Goal: Transaction & Acquisition: Purchase product/service

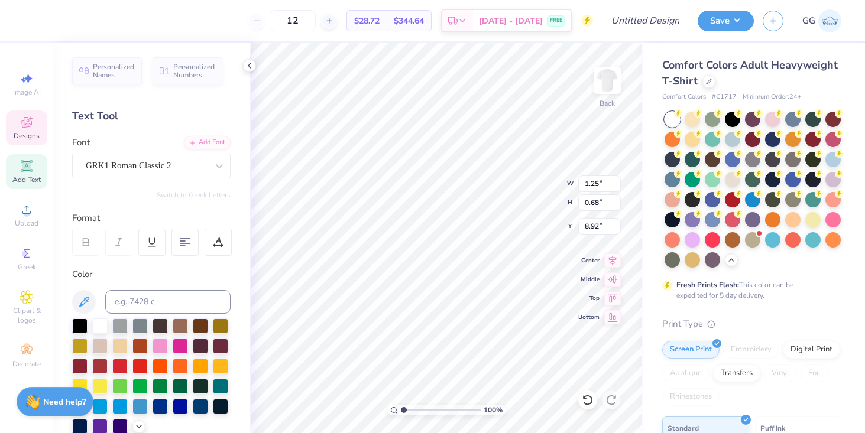
scroll to position [209, 0]
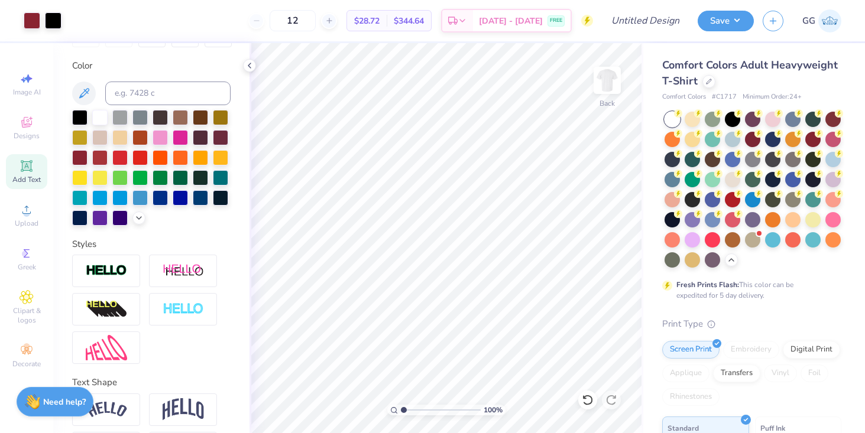
click at [326, 35] on div "12 $28.72 Per Item $344.64 Total Est. Delivery [DATE] - [DATE] FREE" at bounding box center [331, 20] width 523 height 41
click at [13, 137] on div "Designs" at bounding box center [26, 128] width 41 height 35
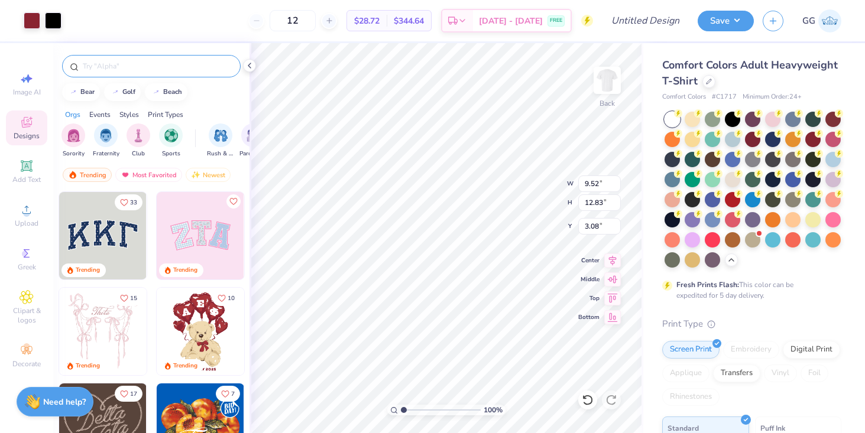
click at [134, 71] on input "text" at bounding box center [157, 66] width 151 height 12
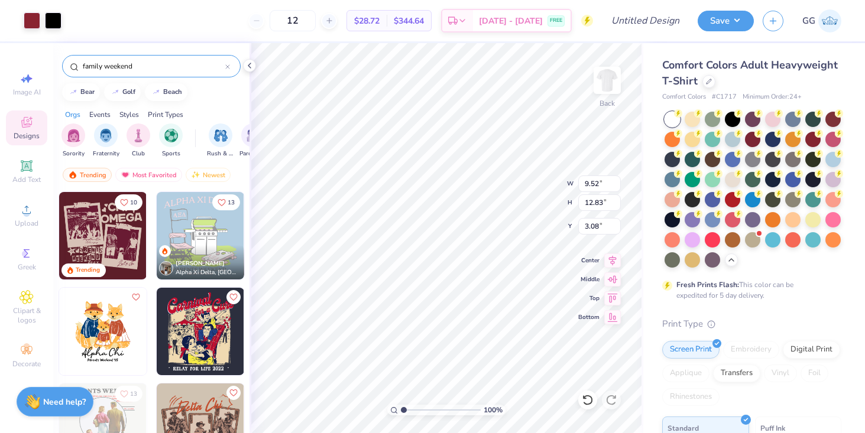
type input "family weekend"
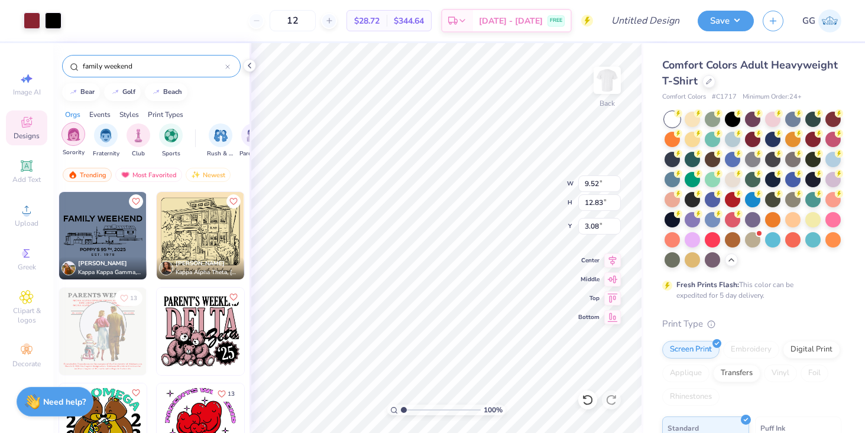
click at [76, 130] on img "filter for Sorority" at bounding box center [74, 135] width 14 height 14
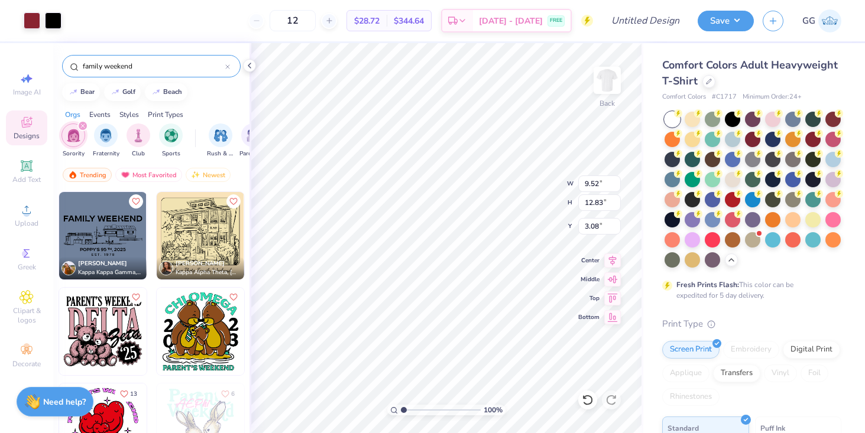
click at [64, 136] on div "filter for Sorority" at bounding box center [73, 136] width 24 height 24
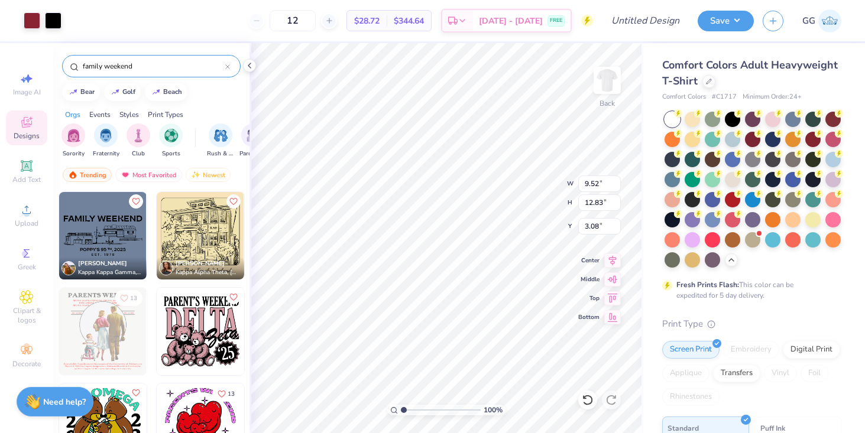
click at [64, 136] on div "filter for Sorority" at bounding box center [73, 136] width 24 height 24
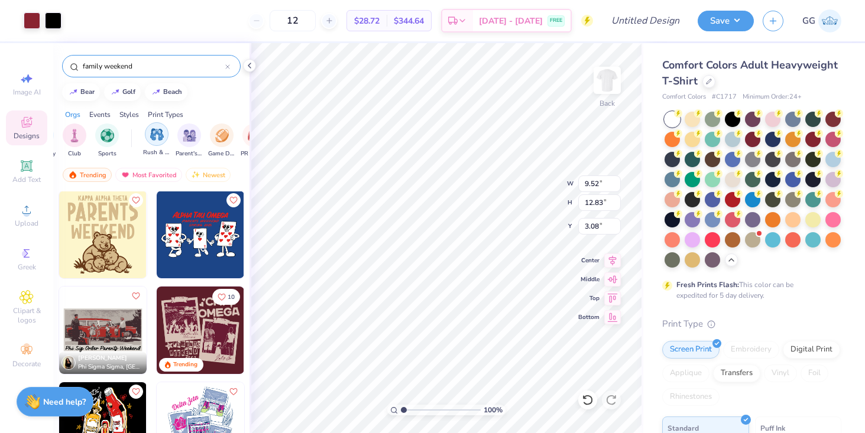
scroll to position [0, 67]
click at [184, 134] on img "filter for Parent's Weekend" at bounding box center [186, 135] width 14 height 14
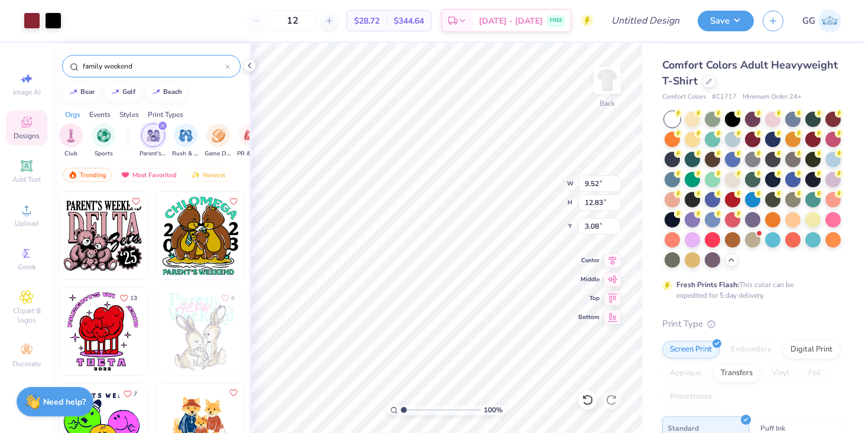
click at [225, 65] on icon at bounding box center [227, 66] width 5 height 5
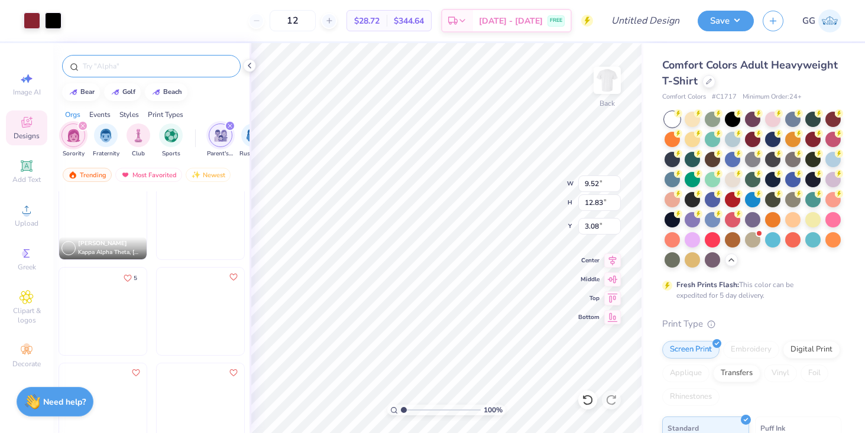
scroll to position [9888, 0]
